Goal: Go to known website: Access a specific website the user already knows

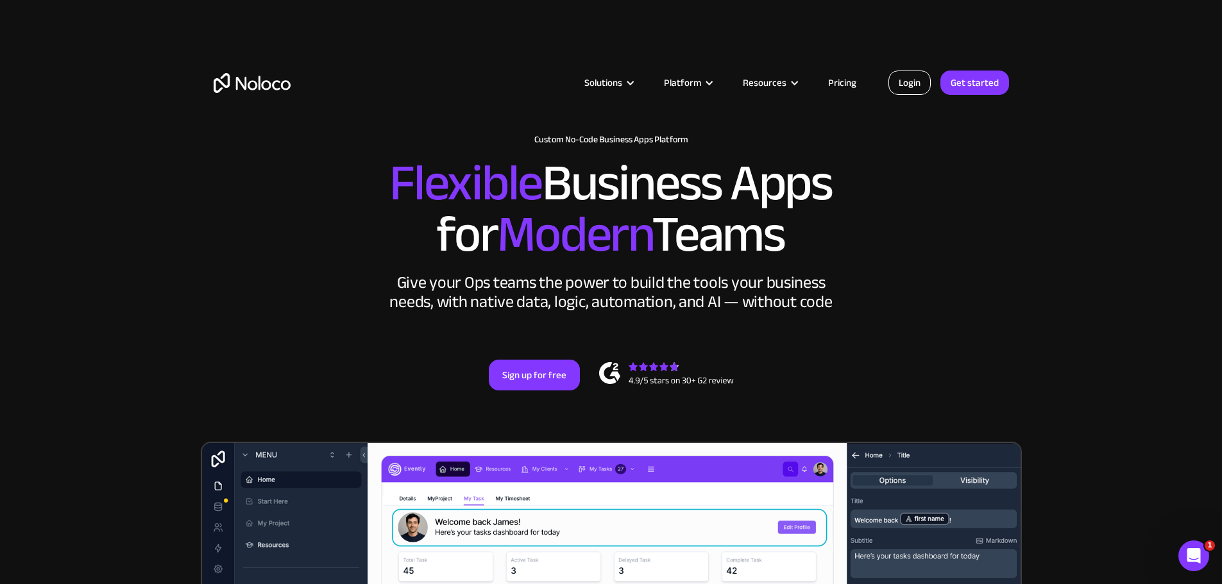
click at [916, 89] on link "Login" at bounding box center [909, 83] width 42 height 24
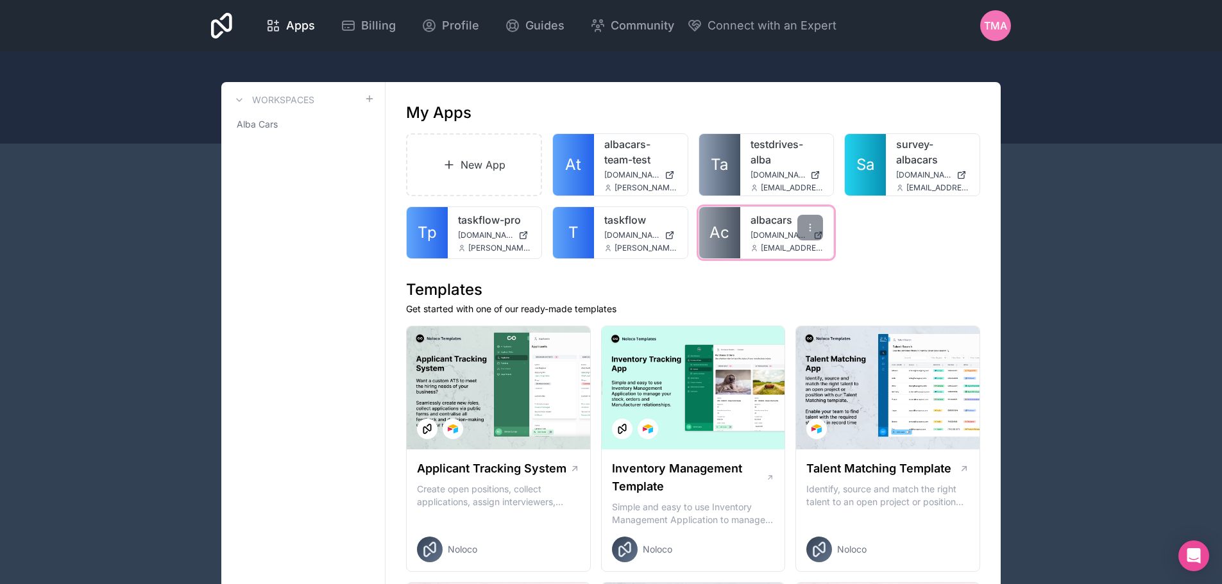
click at [733, 236] on link "Ac" at bounding box center [719, 232] width 41 height 51
